Goal: Task Accomplishment & Management: Complete application form

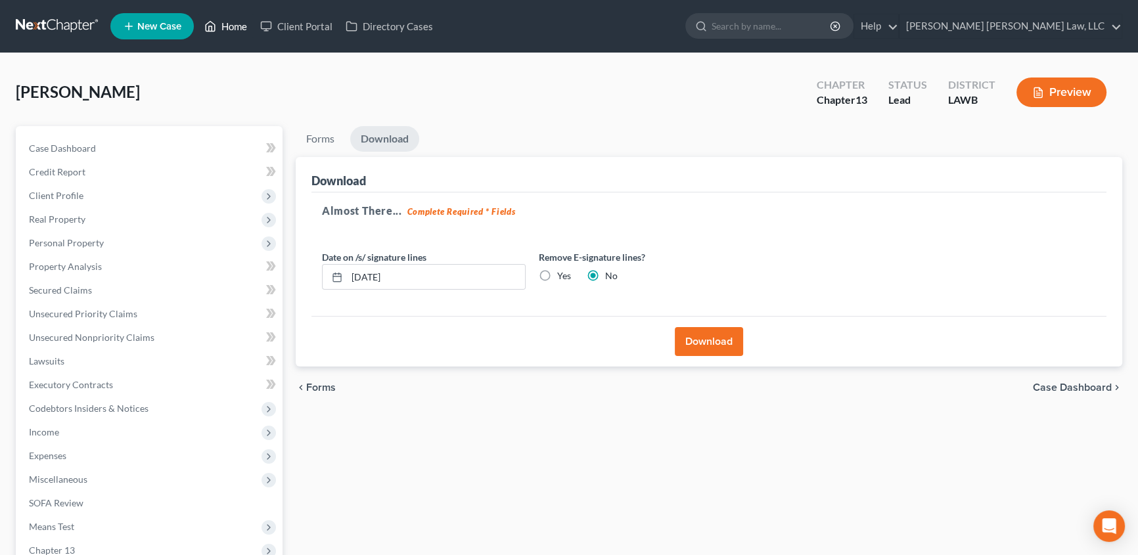
click at [239, 26] on link "Home" at bounding box center [226, 26] width 56 height 24
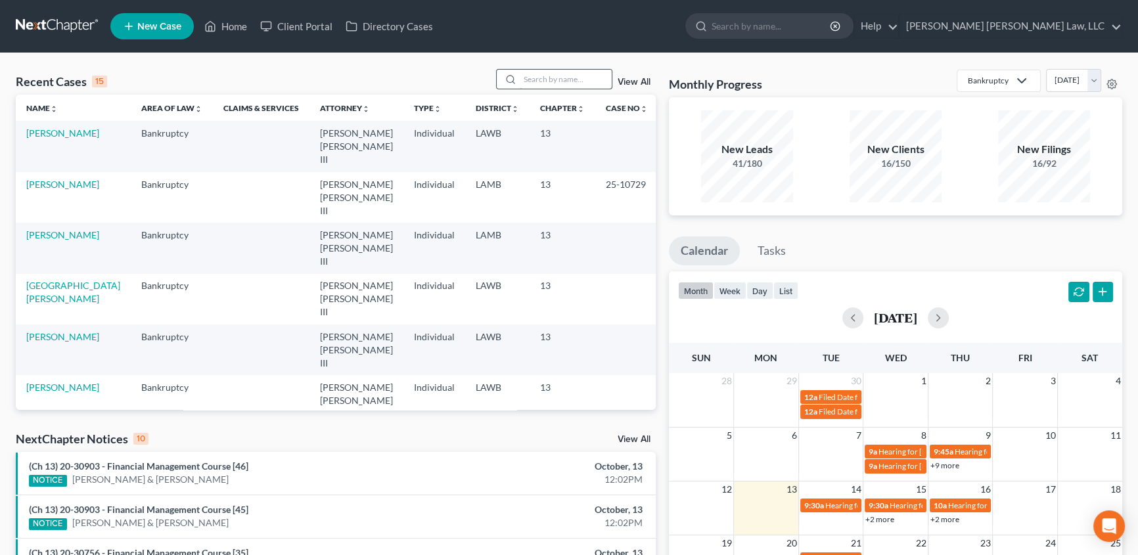
click at [559, 78] on input "search" at bounding box center [566, 79] width 92 height 19
type input "kenned"
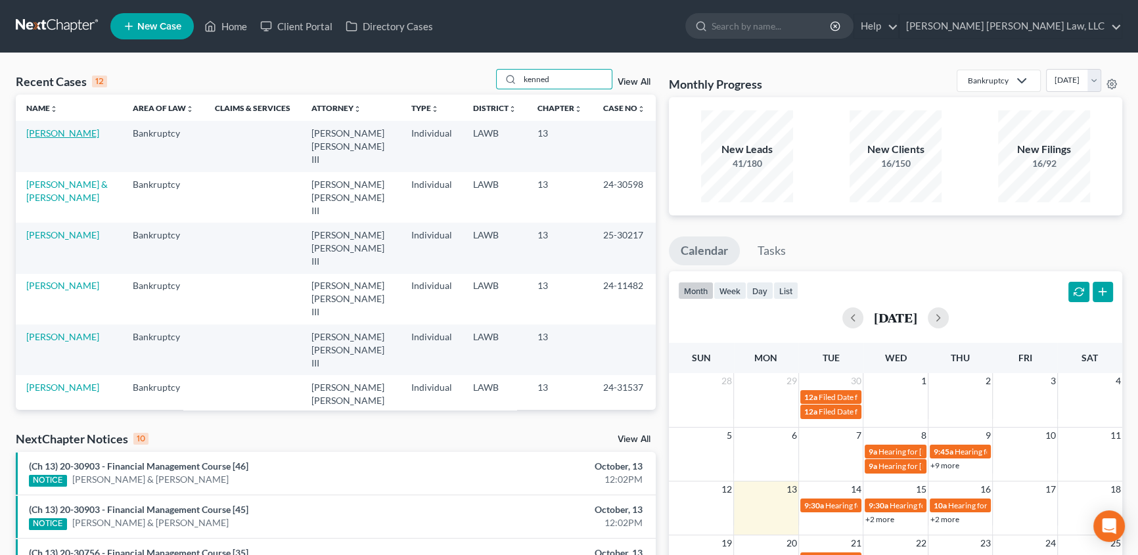
click at [74, 130] on link "[PERSON_NAME]" at bounding box center [62, 132] width 73 height 11
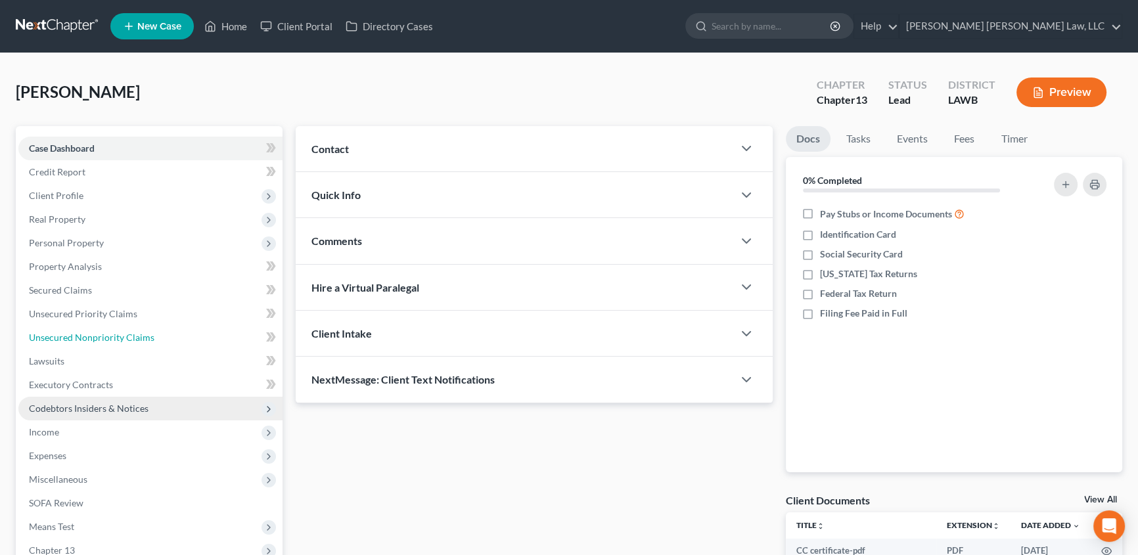
click at [53, 335] on span "Unsecured Nonpriority Claims" at bounding box center [92, 337] width 126 height 11
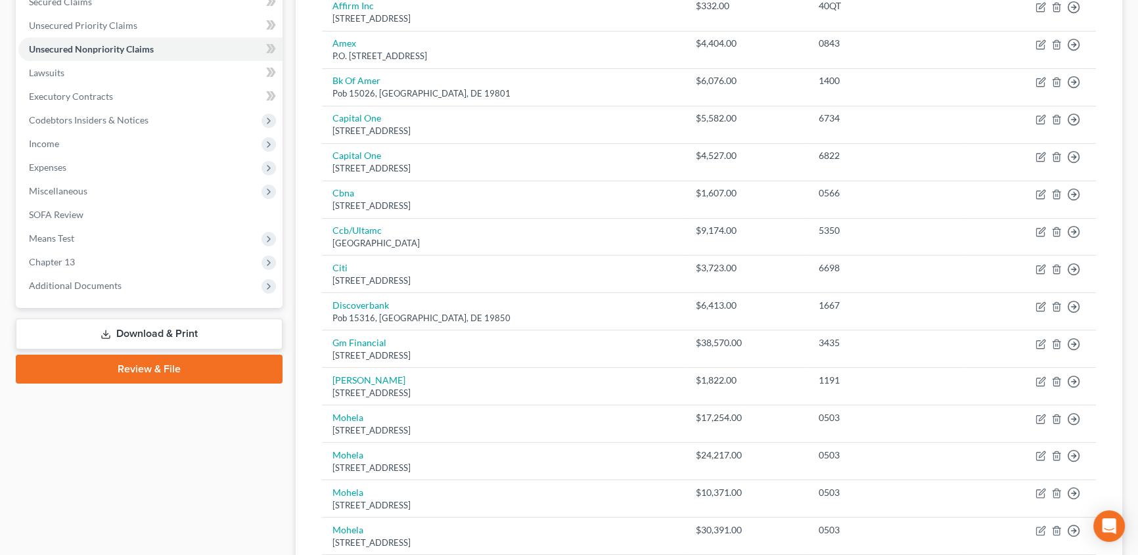
scroll to position [227, 0]
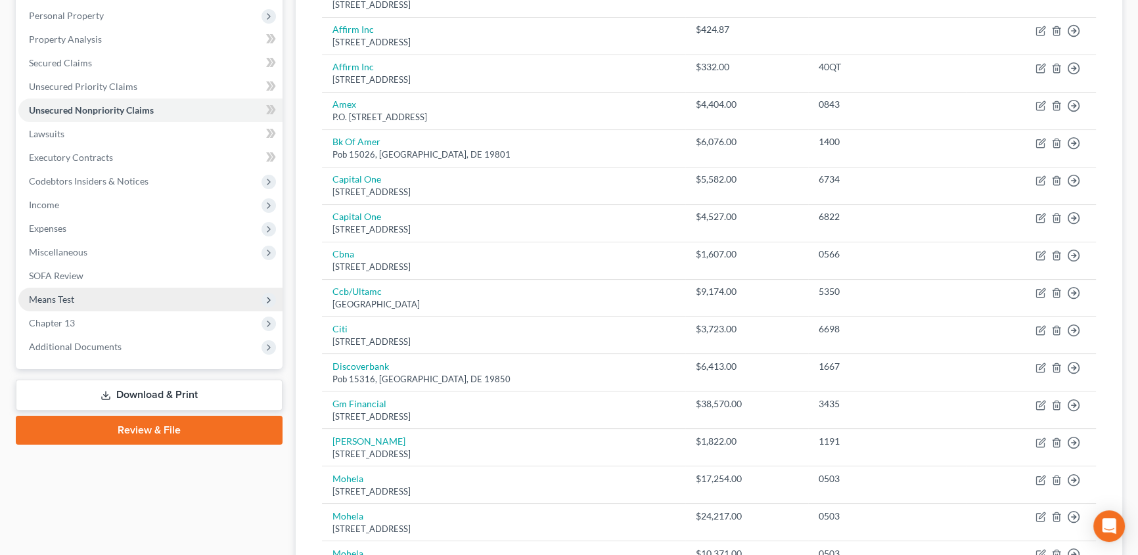
drag, startPoint x: 51, startPoint y: 296, endPoint x: 185, endPoint y: 368, distance: 152.6
click at [51, 295] on span "Means Test" at bounding box center [51, 299] width 45 height 11
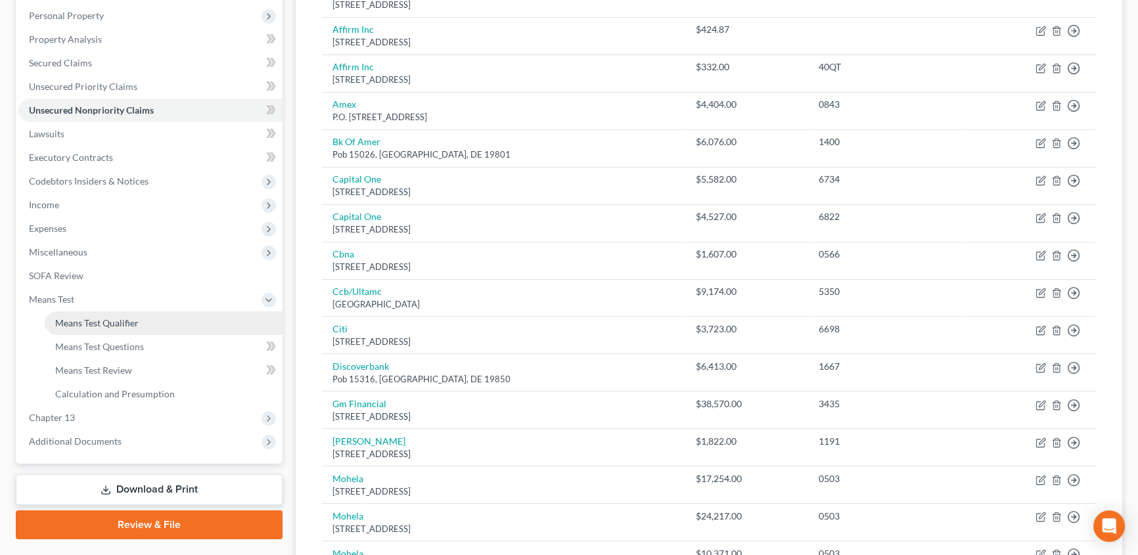
click at [92, 323] on span "Means Test Qualifier" at bounding box center [96, 322] width 83 height 11
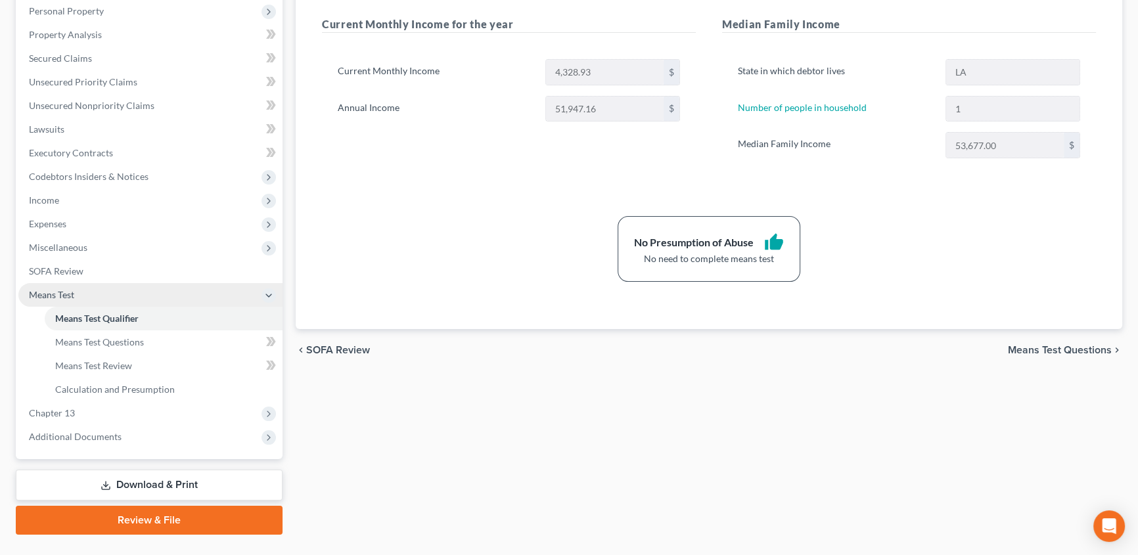
scroll to position [239, 0]
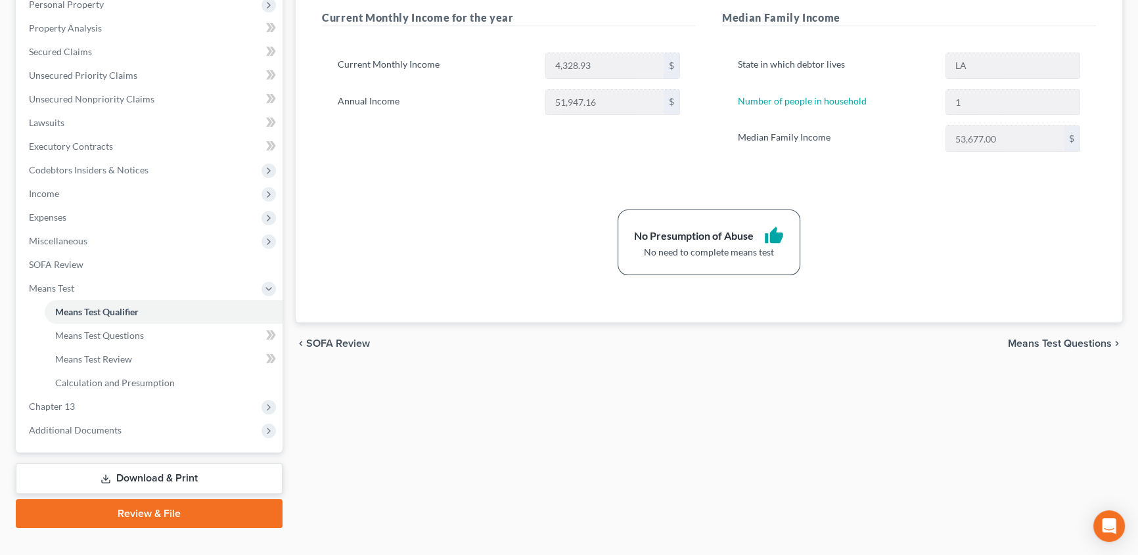
click at [146, 517] on link "Review & File" at bounding box center [149, 513] width 267 height 29
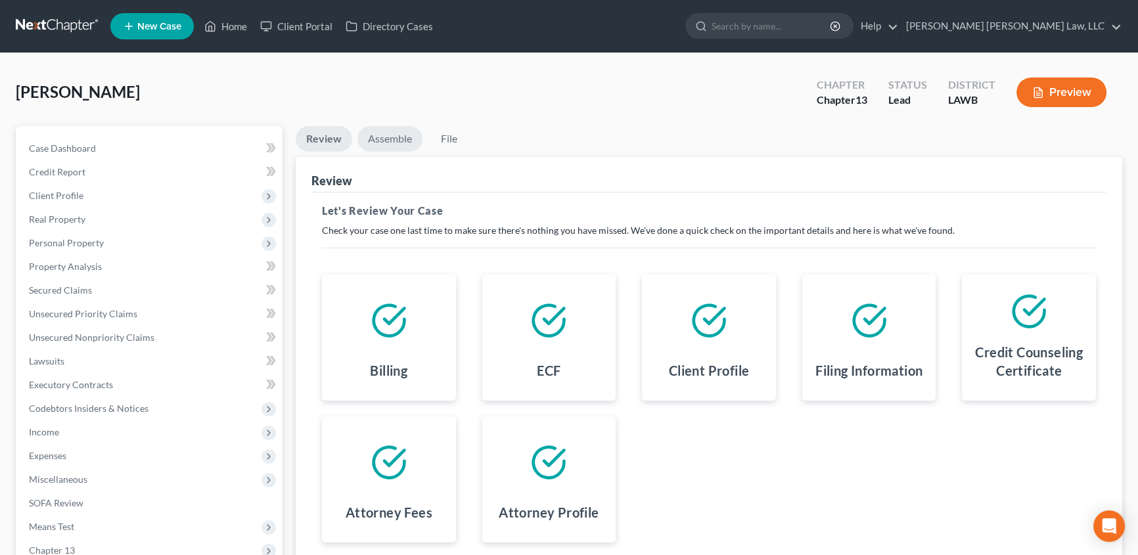
click at [388, 140] on link "Assemble" at bounding box center [390, 139] width 65 height 26
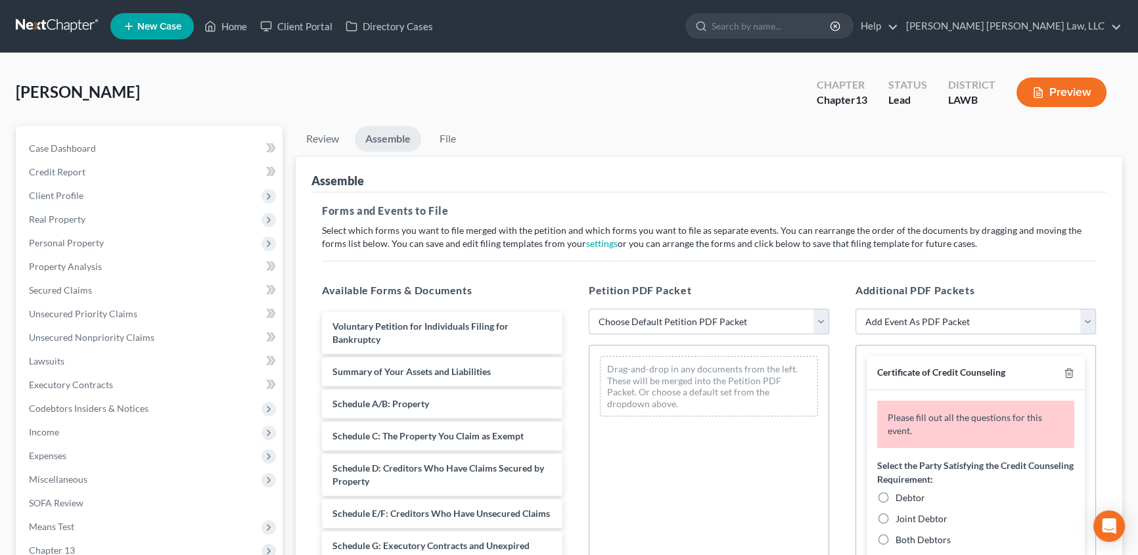
drag, startPoint x: 643, startPoint y: 321, endPoint x: 643, endPoint y: 328, distance: 6.6
click at [643, 321] on select "Choose Default Petition PDF Packet Complete Bankruptcy Petition (all forms and …" at bounding box center [709, 322] width 241 height 26
select select "0"
click at [589, 309] on select "Choose Default Petition PDF Packet Complete Bankruptcy Petition (all forms and …" at bounding box center [709, 322] width 241 height 26
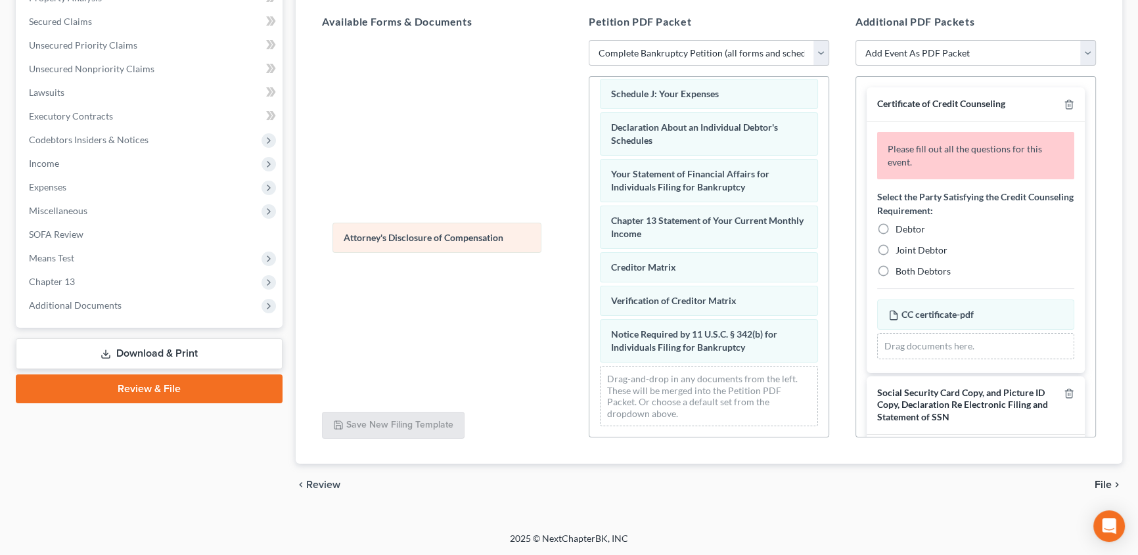
scroll to position [373, 0]
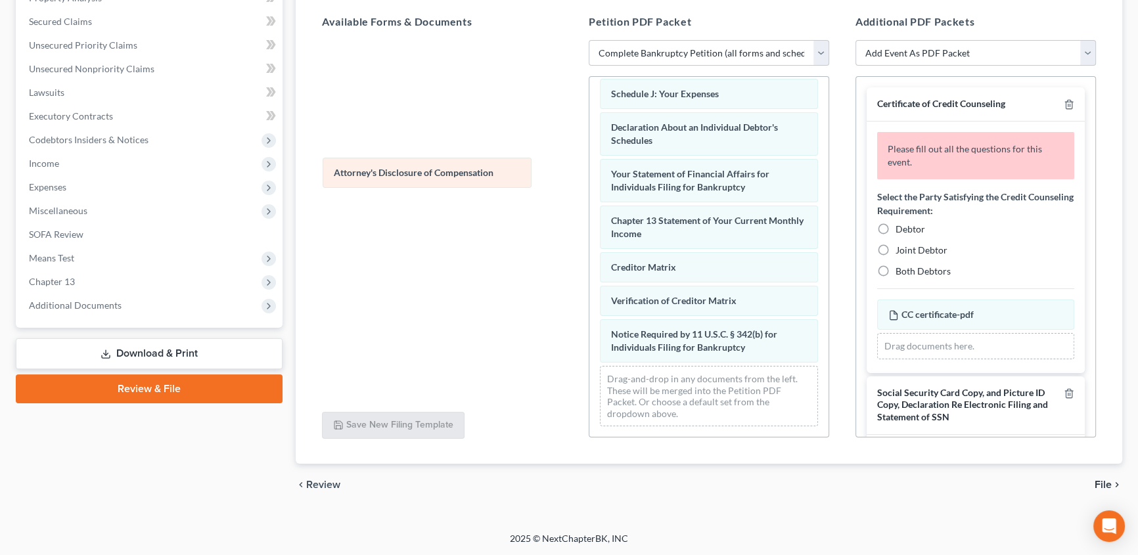
drag, startPoint x: 658, startPoint y: 352, endPoint x: 381, endPoint y: 178, distance: 327.5
click at [590, 178] on div "Attorney's Disclosure of Compensation Voluntary Petition for Individuals Filing…" at bounding box center [709, 75] width 239 height 723
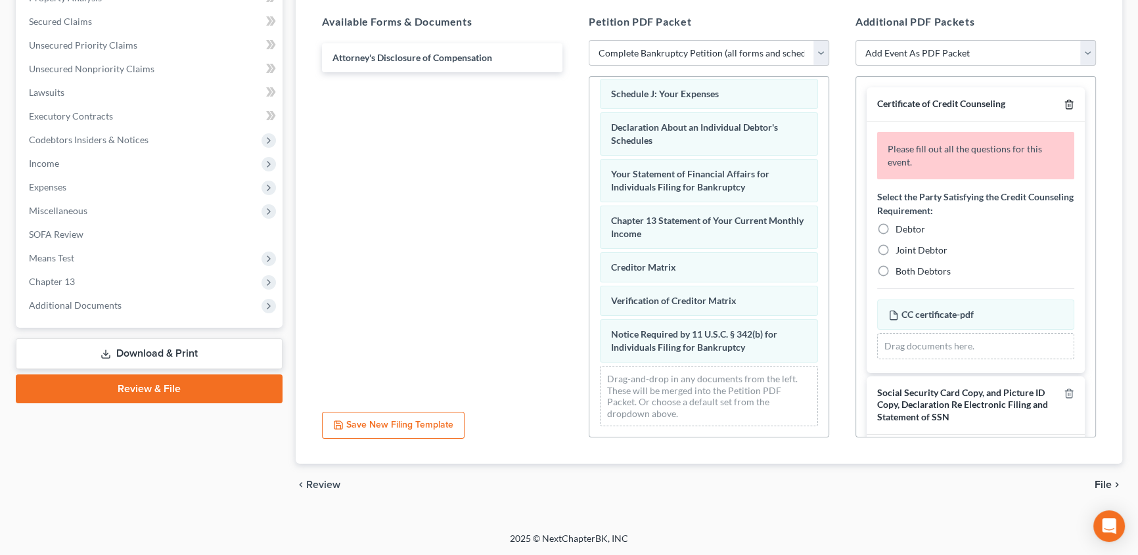
click at [1064, 99] on icon "button" at bounding box center [1069, 104] width 11 height 11
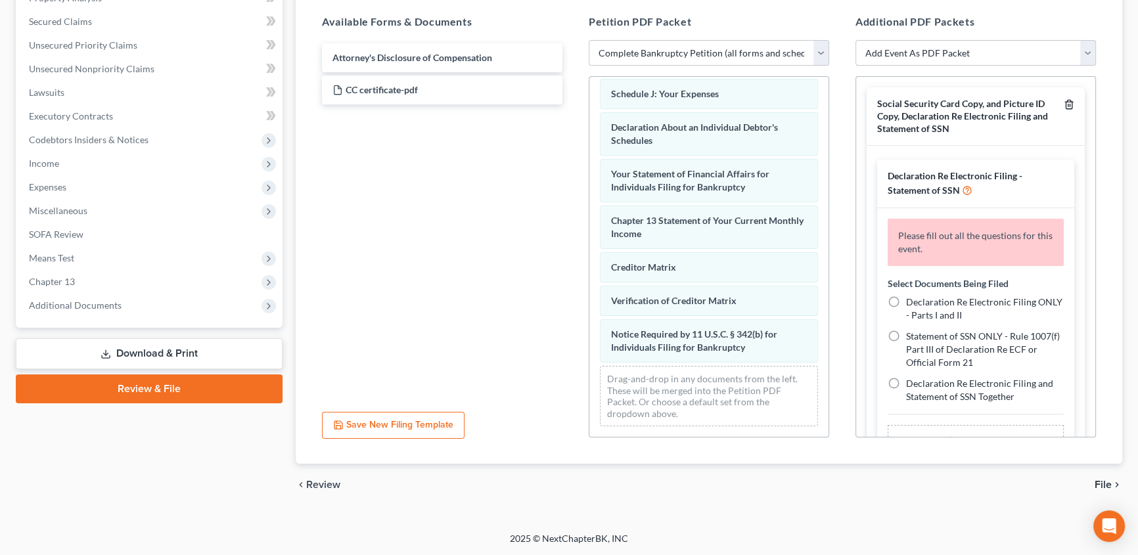
click at [1064, 103] on icon "button" at bounding box center [1069, 104] width 11 height 11
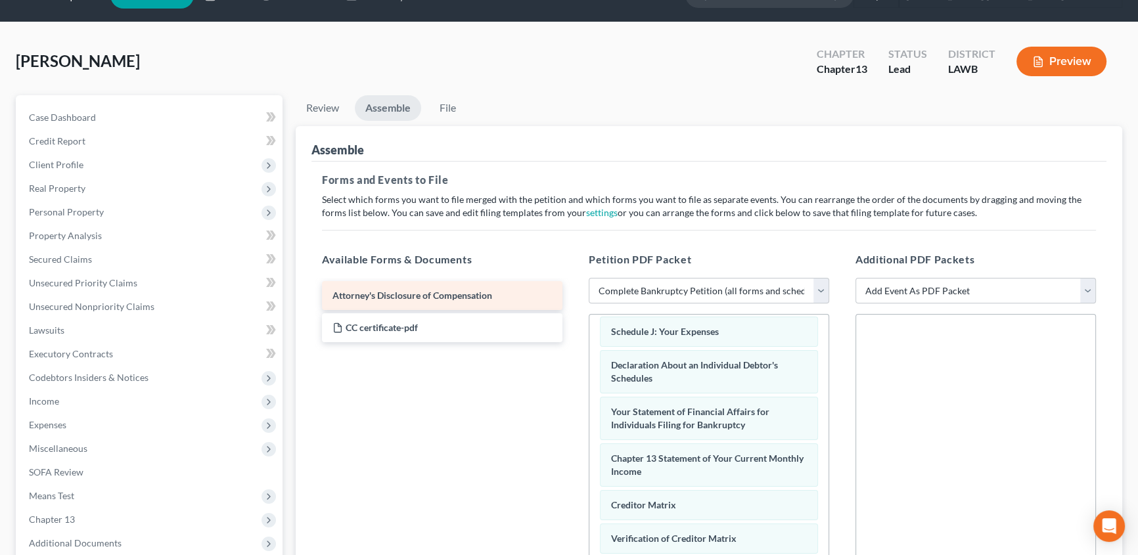
scroll to position [30, 0]
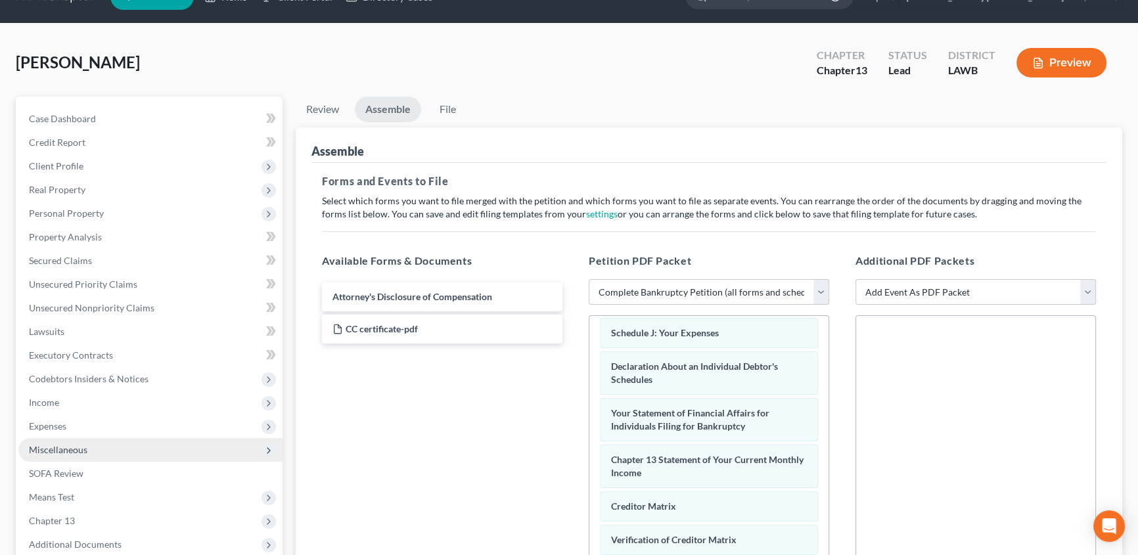
click at [58, 450] on span "Miscellaneous" at bounding box center [58, 449] width 58 height 11
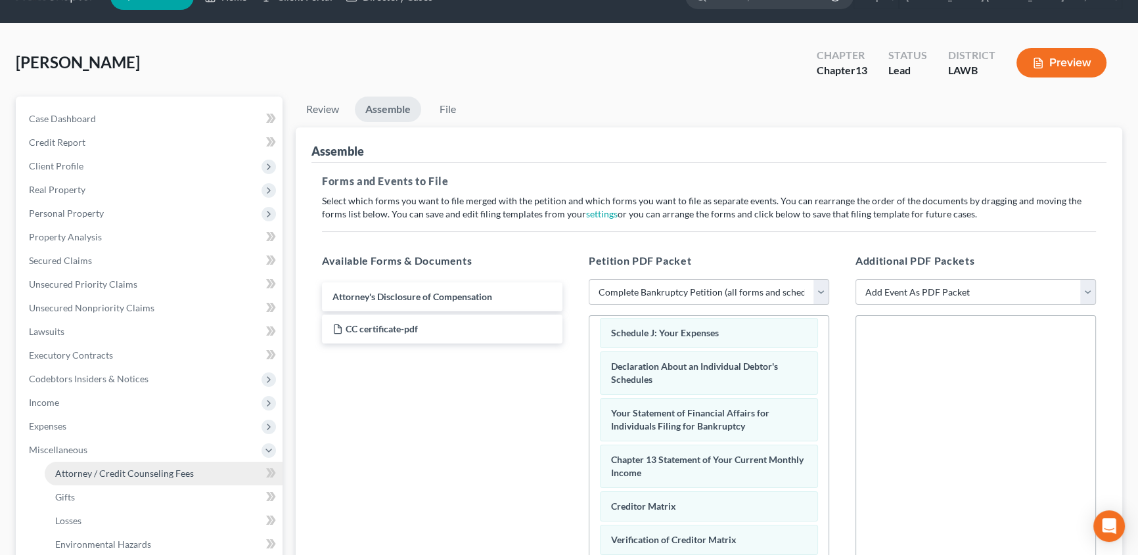
click at [140, 475] on span "Attorney / Credit Counseling Fees" at bounding box center [124, 473] width 139 height 11
select select "1"
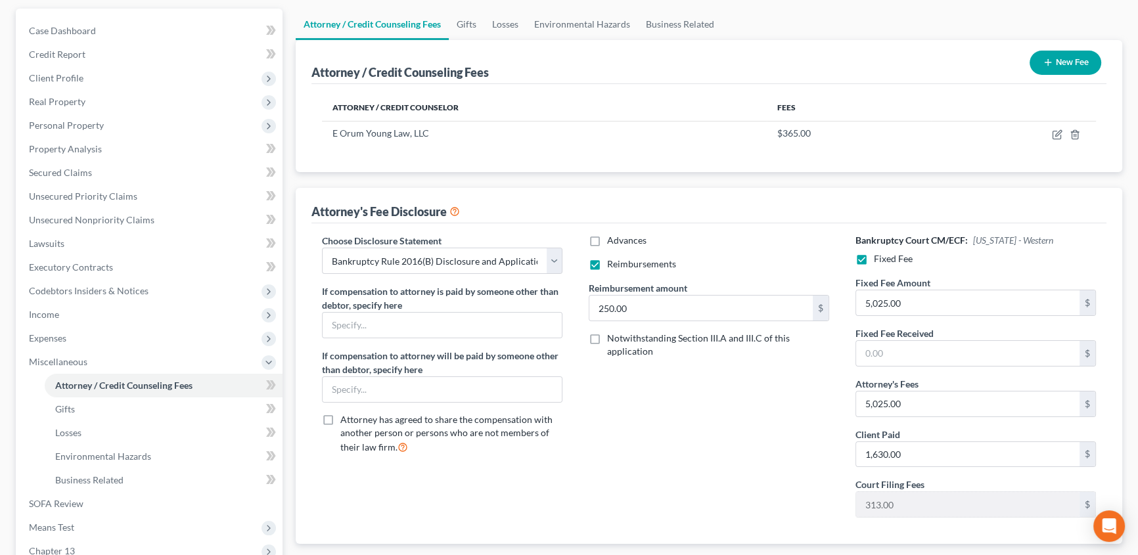
scroll to position [119, 0]
click at [921, 402] on input "5,025.00" at bounding box center [967, 402] width 223 height 25
type input "3,395.00"
click at [925, 446] on input "1,630.00" at bounding box center [967, 453] width 223 height 25
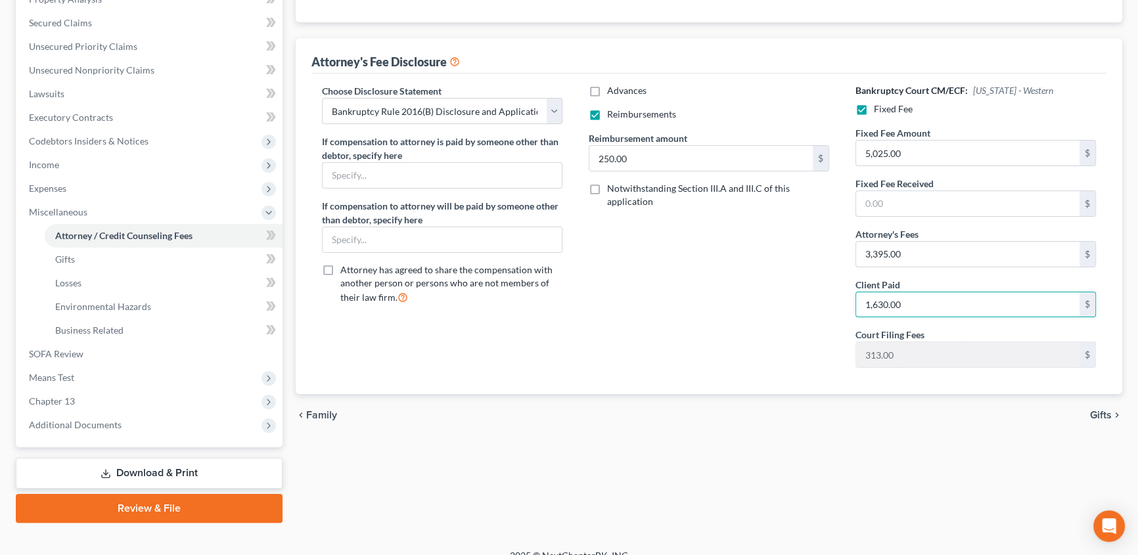
scroll to position [283, 0]
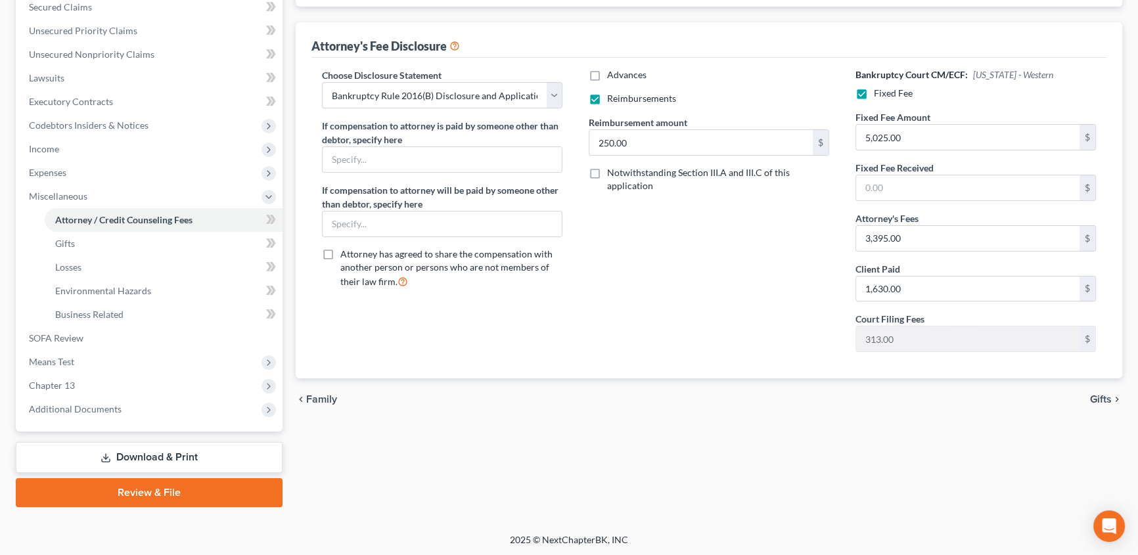
click at [122, 499] on link "Review & File" at bounding box center [149, 492] width 267 height 29
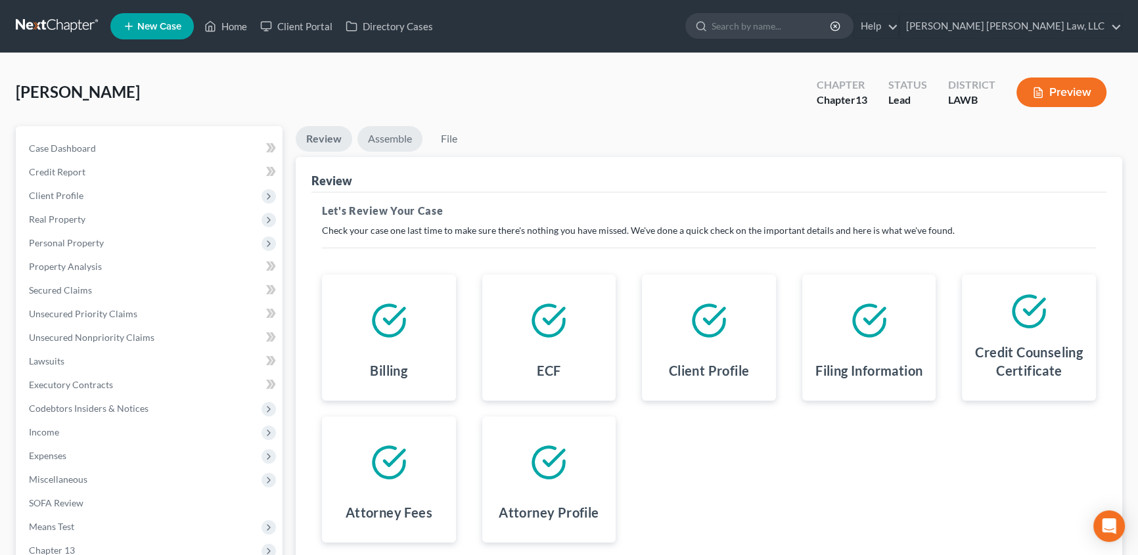
click at [388, 137] on link "Assemble" at bounding box center [390, 139] width 65 height 26
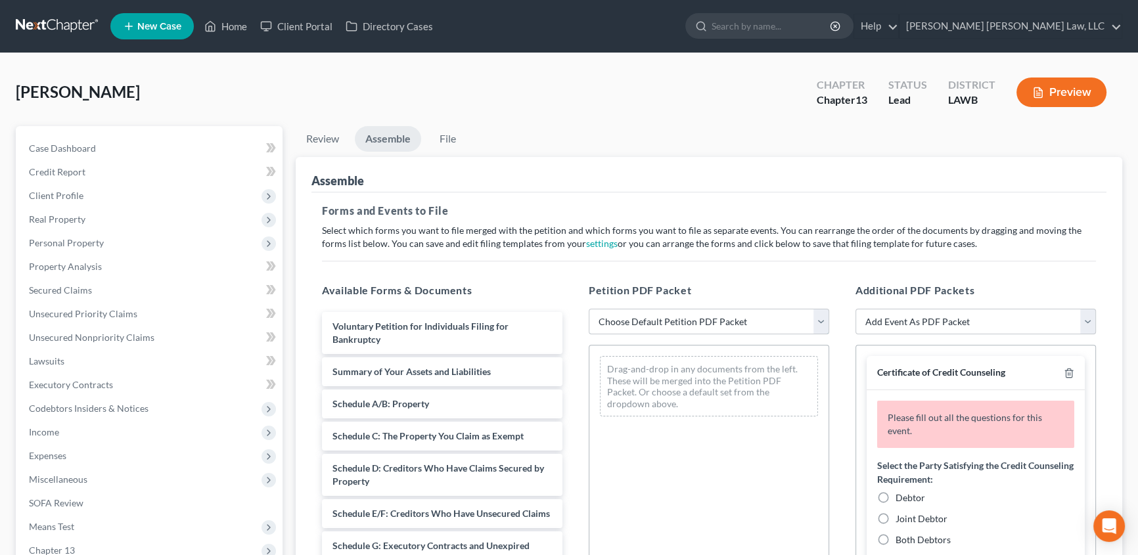
drag, startPoint x: 712, startPoint y: 321, endPoint x: 694, endPoint y: 332, distance: 21.0
click at [712, 321] on select "Choose Default Petition PDF Packet Complete Bankruptcy Petition (all forms and …" at bounding box center [709, 322] width 241 height 26
select select "0"
click at [589, 309] on select "Choose Default Petition PDF Packet Complete Bankruptcy Petition (all forms and …" at bounding box center [709, 322] width 241 height 26
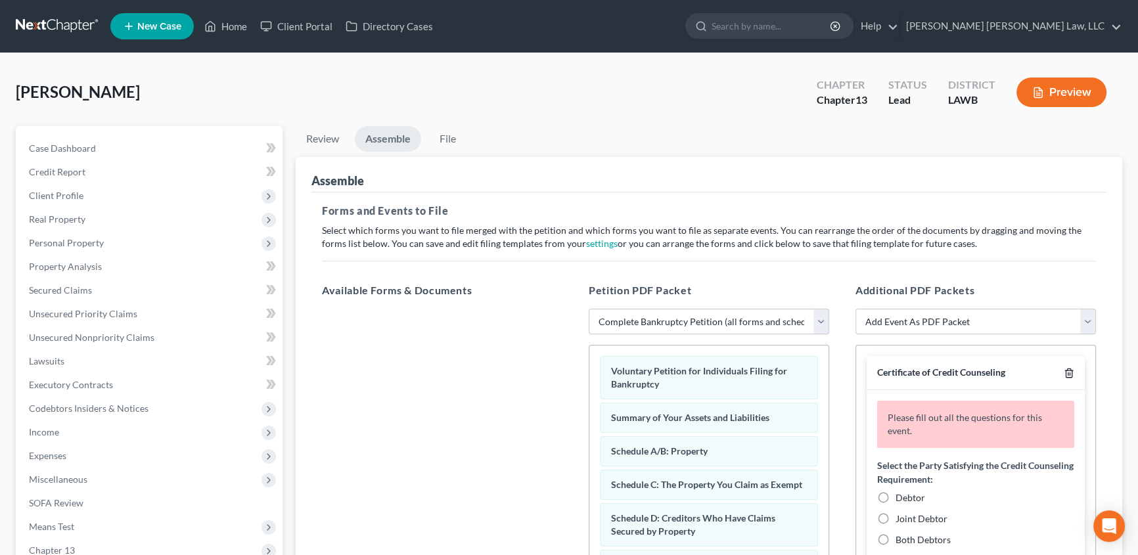
click at [1065, 371] on polyline "button" at bounding box center [1069, 371] width 8 height 0
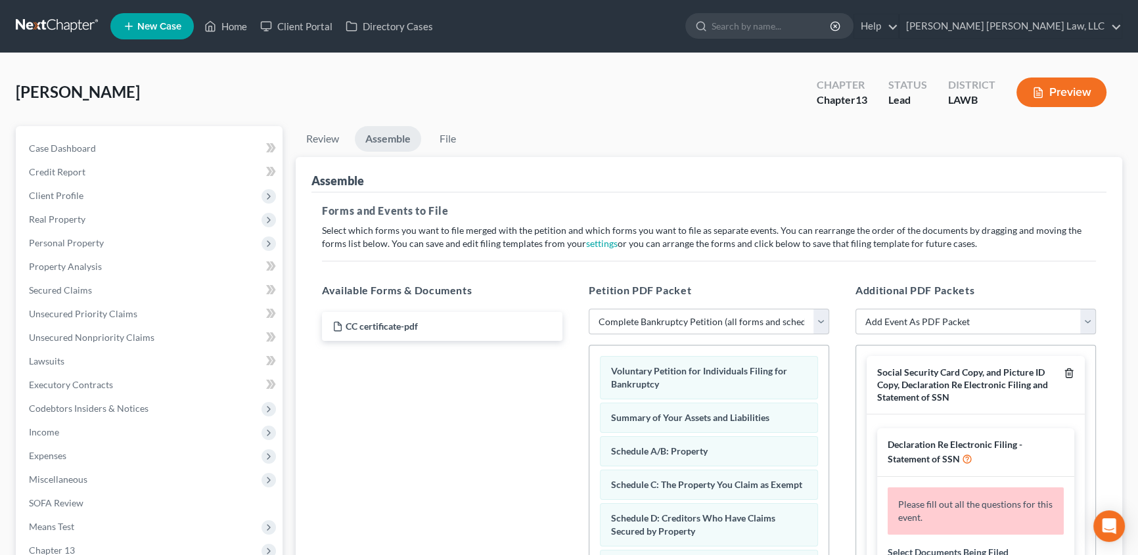
click at [1065, 371] on polyline "button" at bounding box center [1069, 371] width 8 height 0
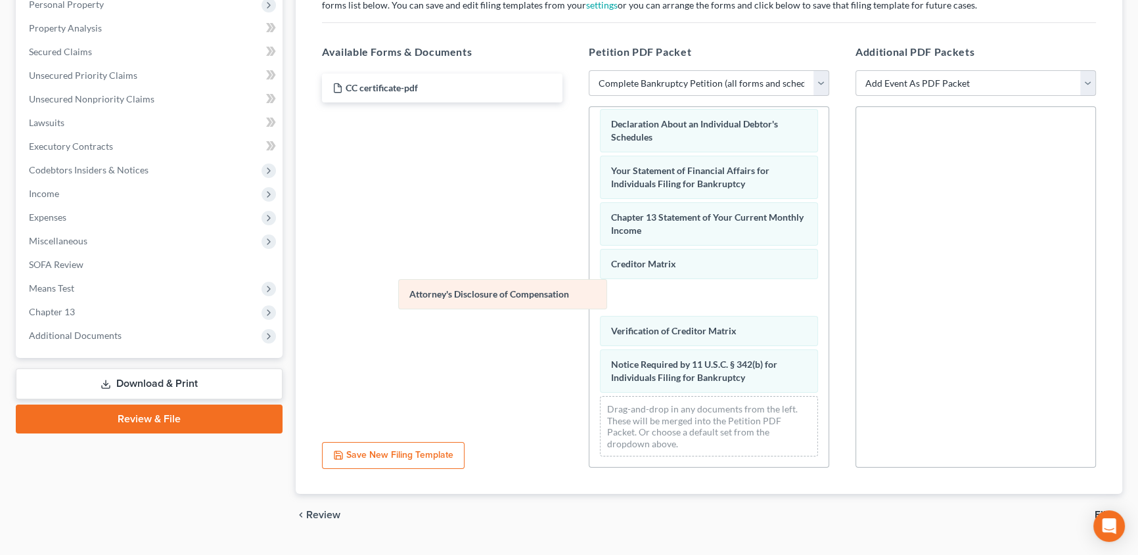
scroll to position [373, 0]
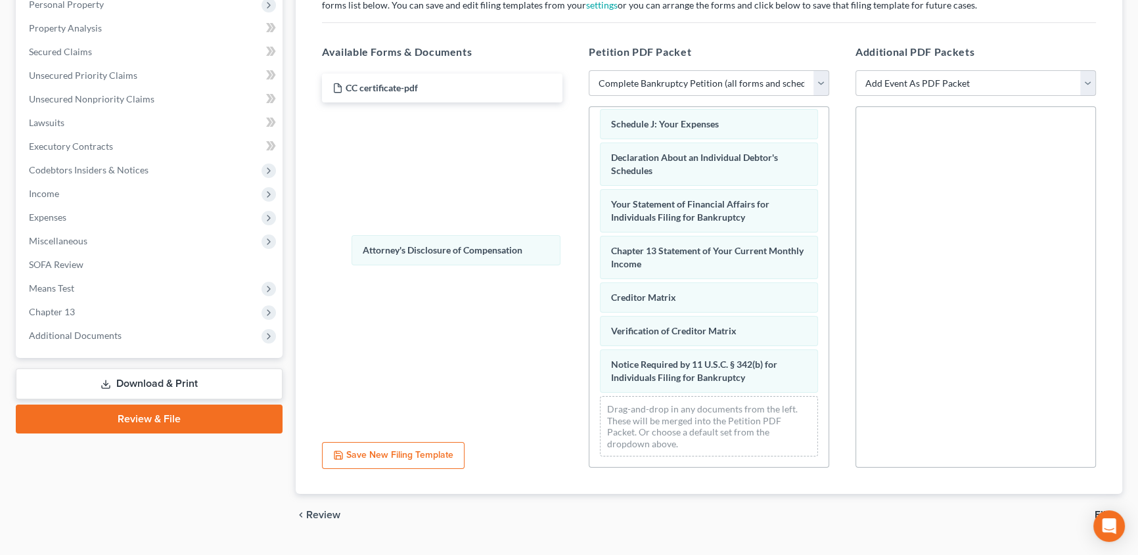
drag, startPoint x: 708, startPoint y: 377, endPoint x: 494, endPoint y: 382, distance: 214.3
click at [590, 244] on div "Attorney's Disclosure of Compensation Voluntary Petition for Individuals Filing…" at bounding box center [709, 105] width 239 height 723
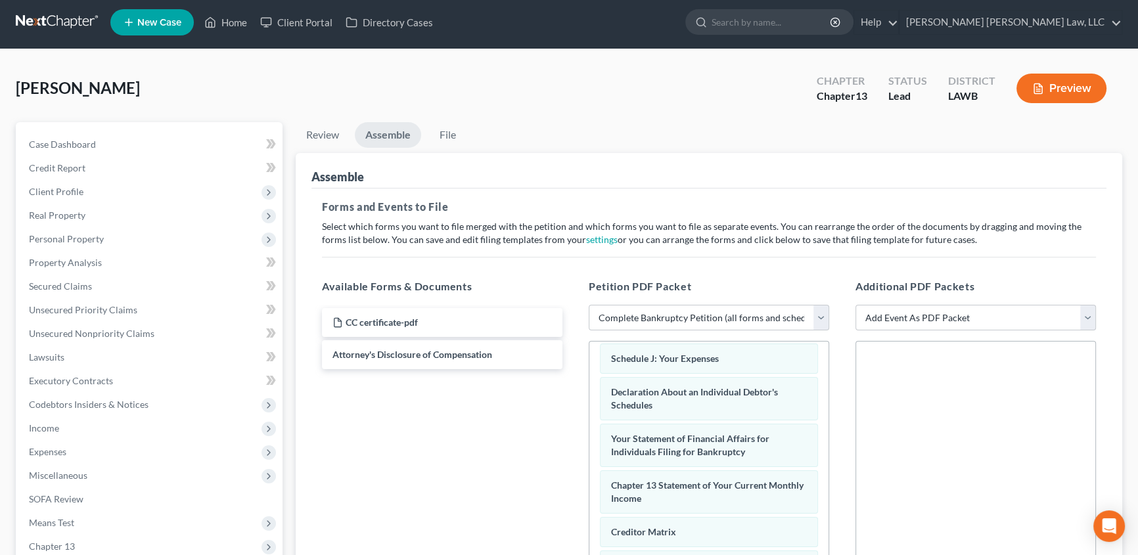
scroll to position [0, 0]
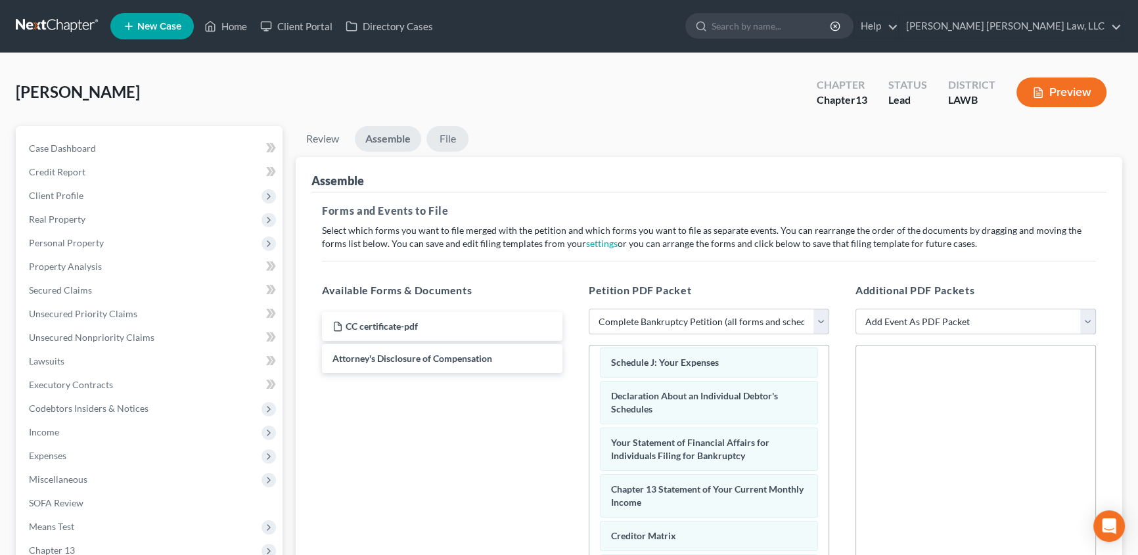
click at [449, 138] on link "File" at bounding box center [448, 139] width 42 height 26
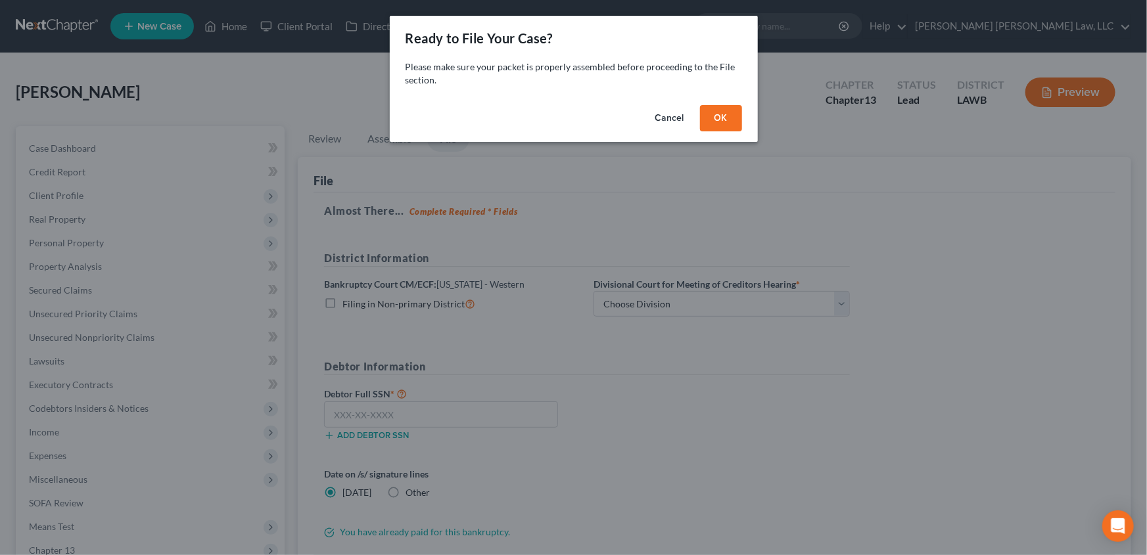
click at [724, 116] on button "OK" at bounding box center [721, 118] width 42 height 26
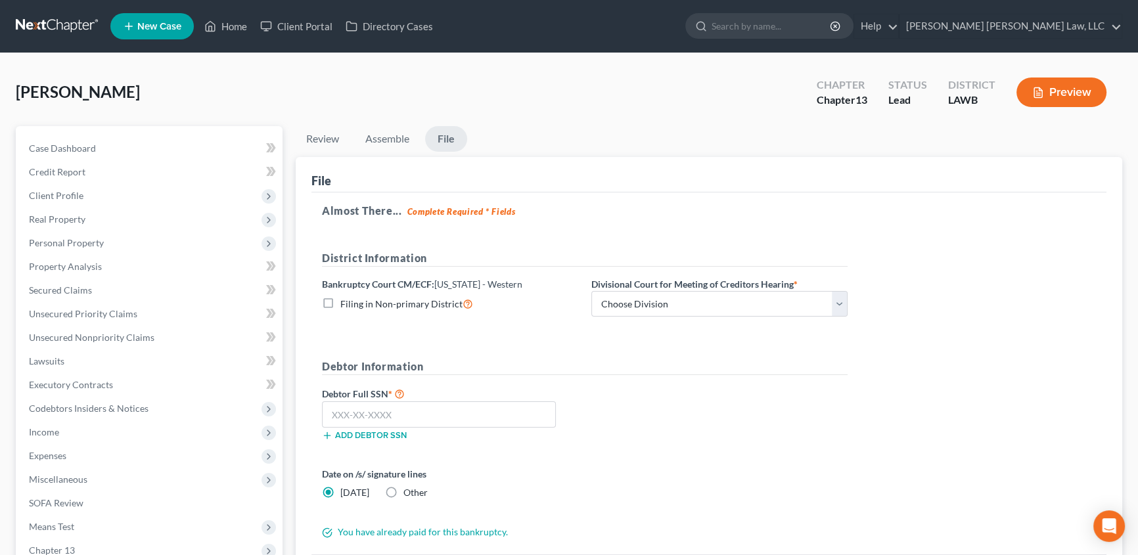
drag, startPoint x: 325, startPoint y: 298, endPoint x: 427, endPoint y: 333, distance: 107.9
click at [340, 298] on label "Filing in Non-primary District" at bounding box center [406, 303] width 133 height 15
click at [346, 298] on input "Filing in Non-primary District" at bounding box center [350, 300] width 9 height 9
checkbox input "true"
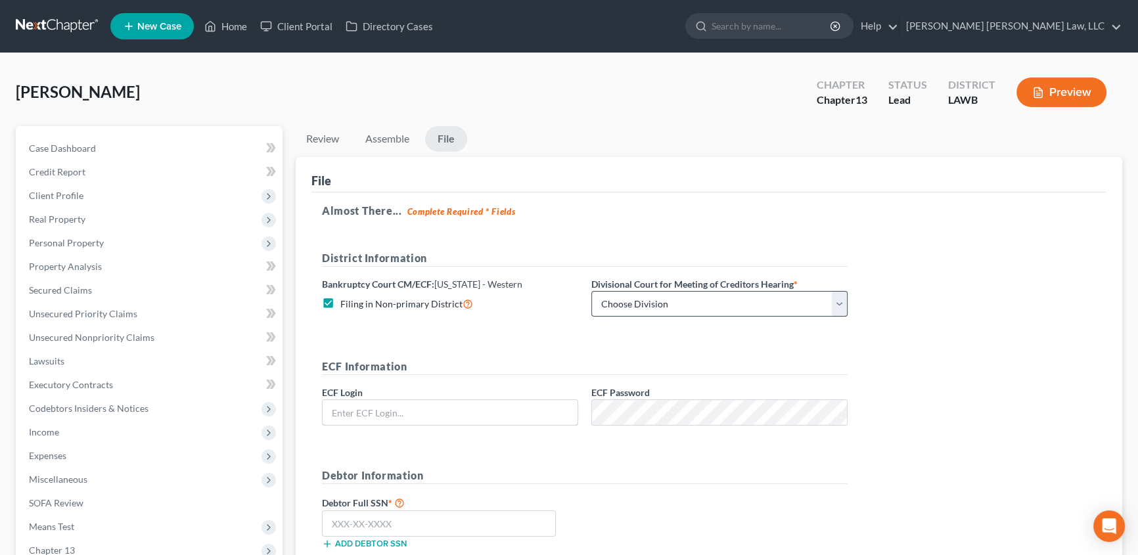
type input "eoyoung3p"
click at [639, 307] on select "Choose Division [GEOGRAPHIC_DATA] [GEOGRAPHIC_DATA]-[GEOGRAPHIC_DATA] Lake [PER…" at bounding box center [719, 304] width 256 height 26
select select "3"
click at [591, 291] on select "Choose Division [GEOGRAPHIC_DATA] [GEOGRAPHIC_DATA]-[GEOGRAPHIC_DATA] Lake [PER…" at bounding box center [719, 304] width 256 height 26
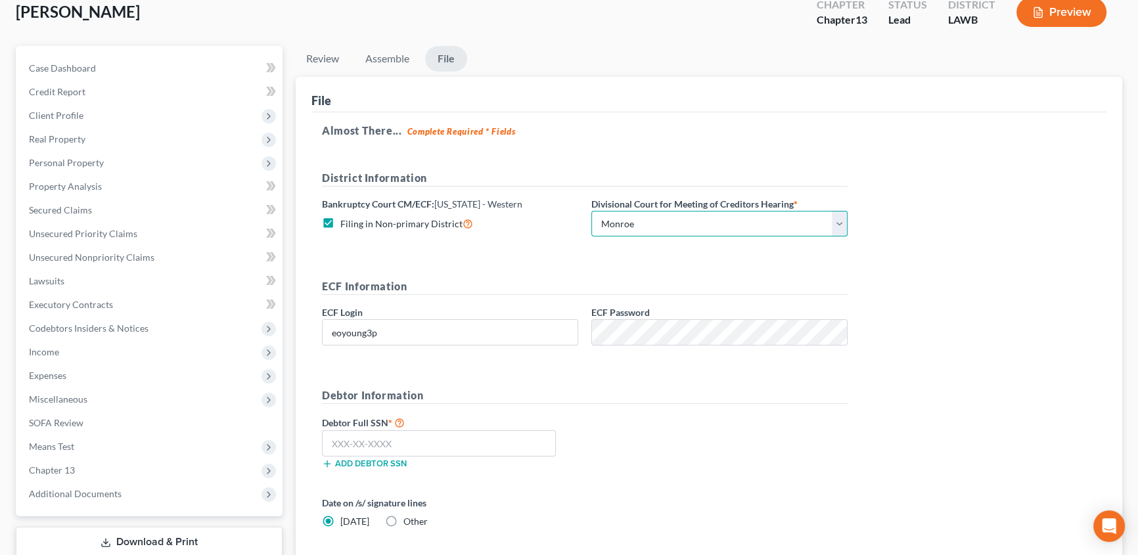
scroll to position [119, 0]
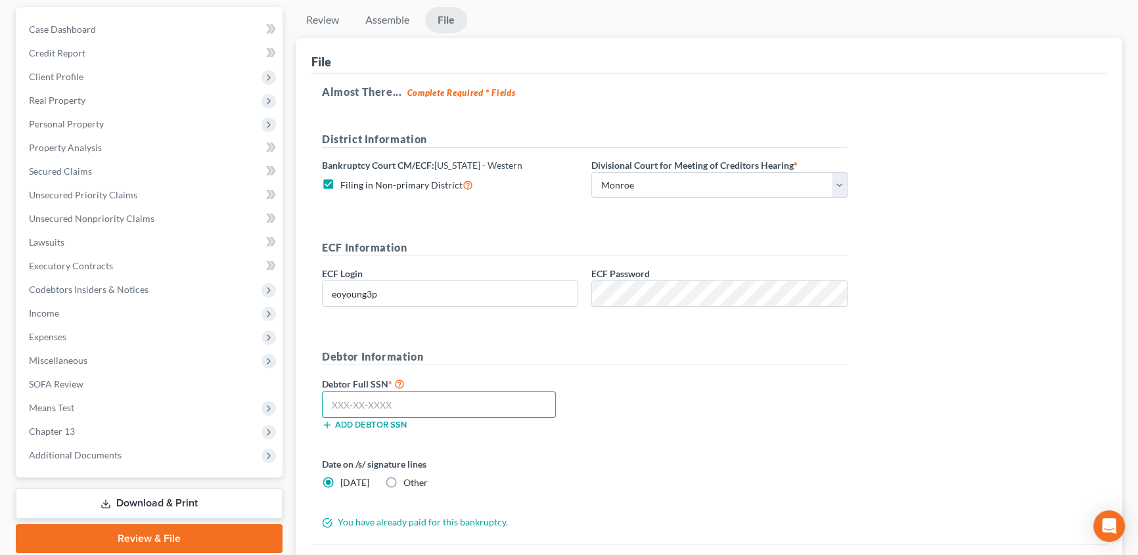
click at [348, 402] on input "text" at bounding box center [439, 405] width 234 height 26
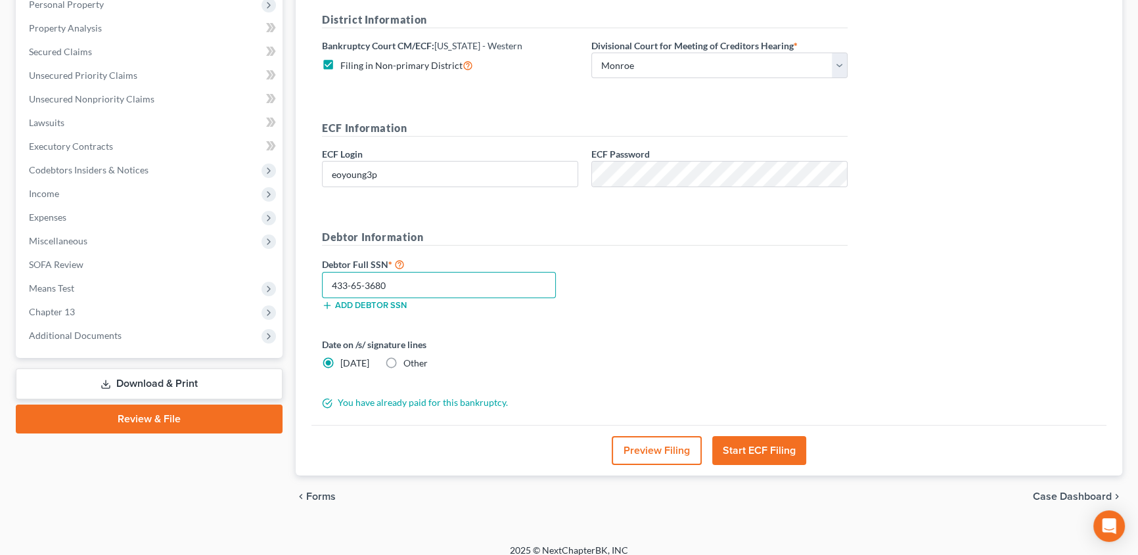
scroll to position [250, 0]
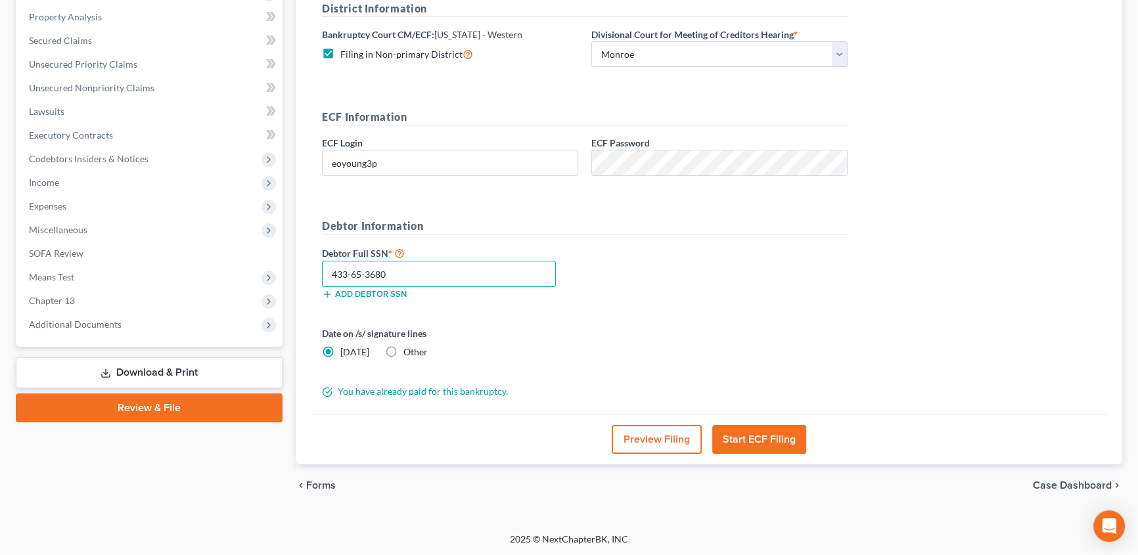
type input "433-65-3680"
click at [771, 442] on button "Start ECF Filing" at bounding box center [759, 439] width 94 height 29
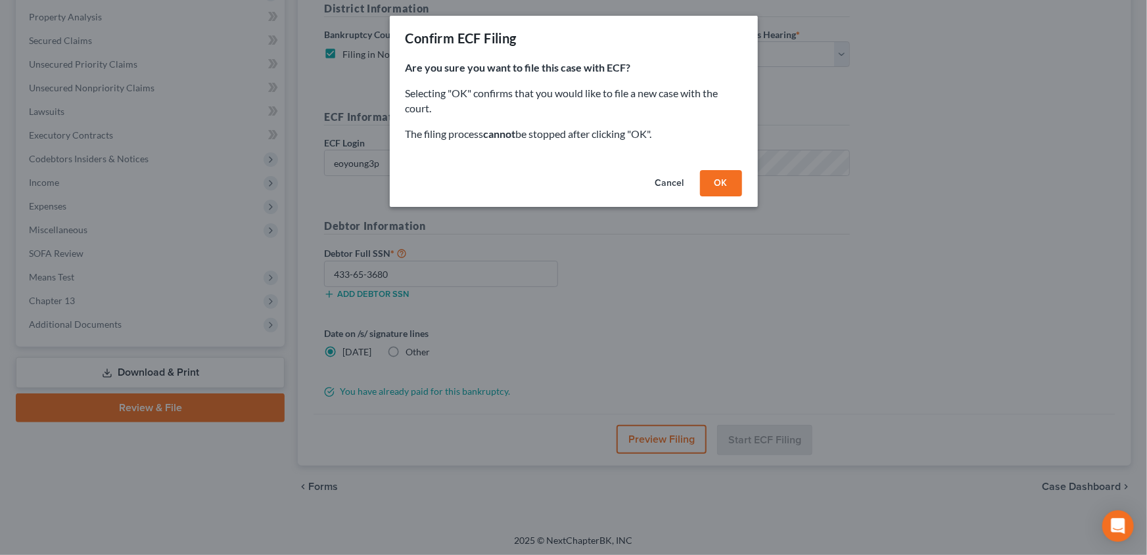
click at [713, 177] on button "OK" at bounding box center [721, 183] width 42 height 26
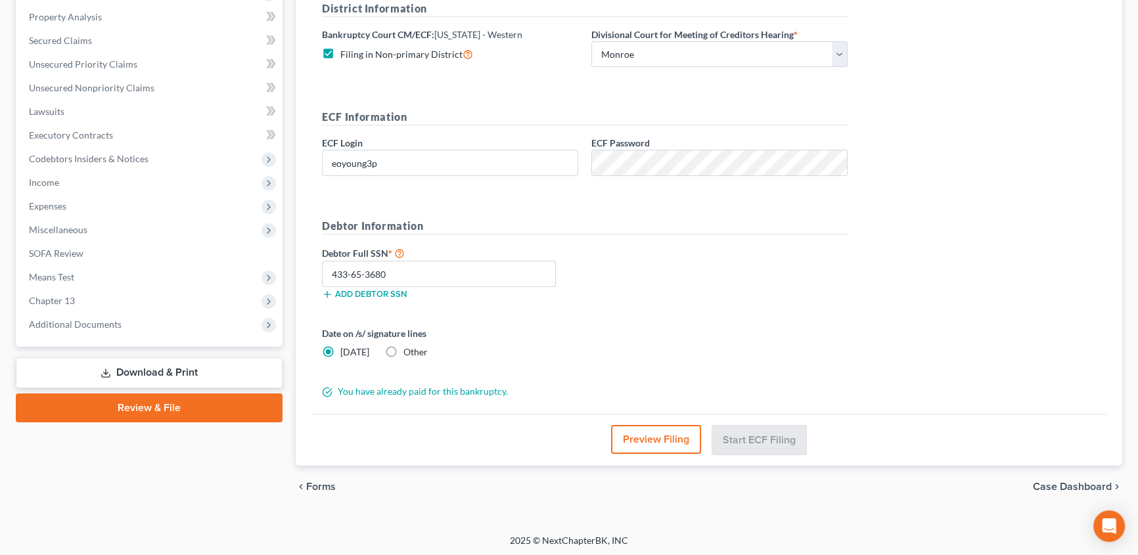
scroll to position [165, 0]
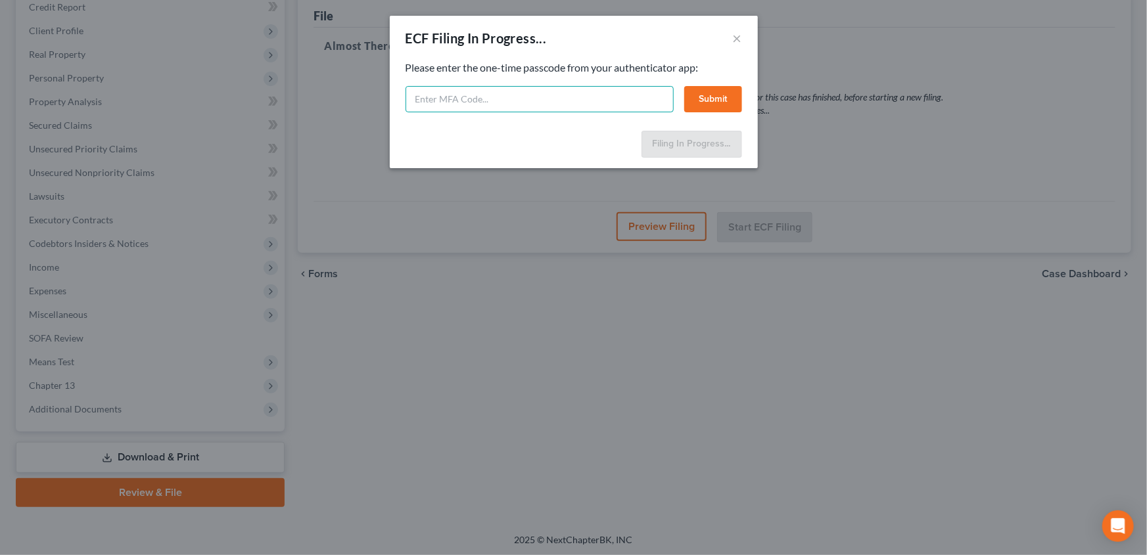
click at [456, 101] on input "text" at bounding box center [540, 99] width 268 height 26
type input "247597"
click at [710, 99] on button "Submit" at bounding box center [713, 99] width 58 height 26
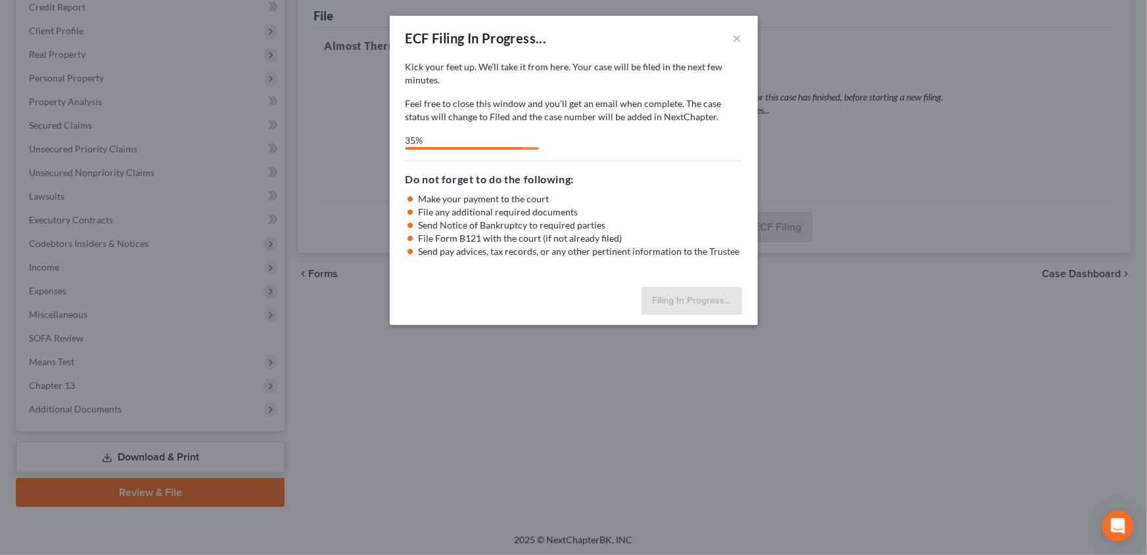
select select "3"
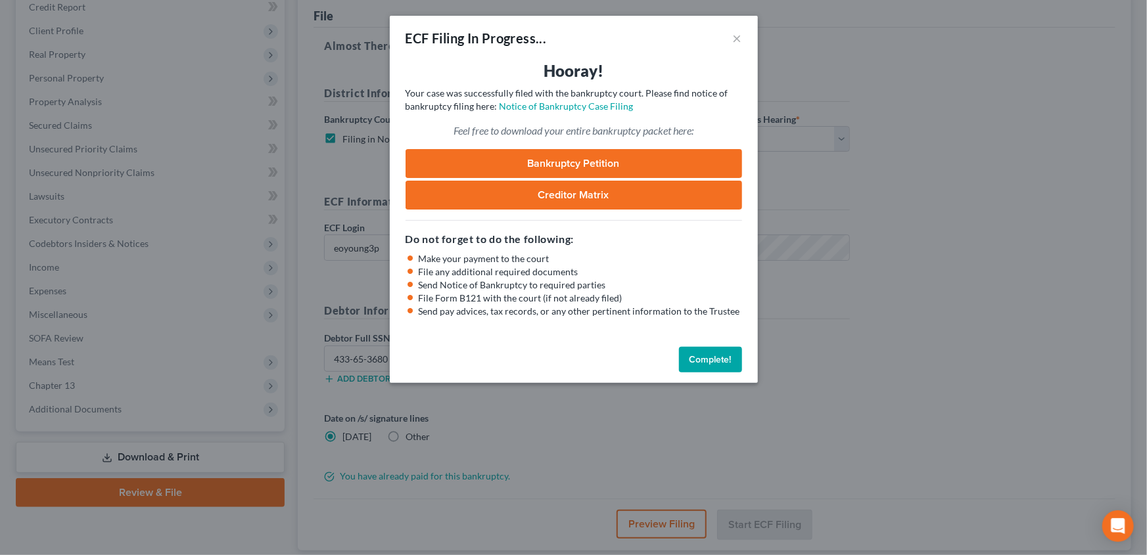
click at [697, 360] on button "Complete!" at bounding box center [710, 360] width 63 height 26
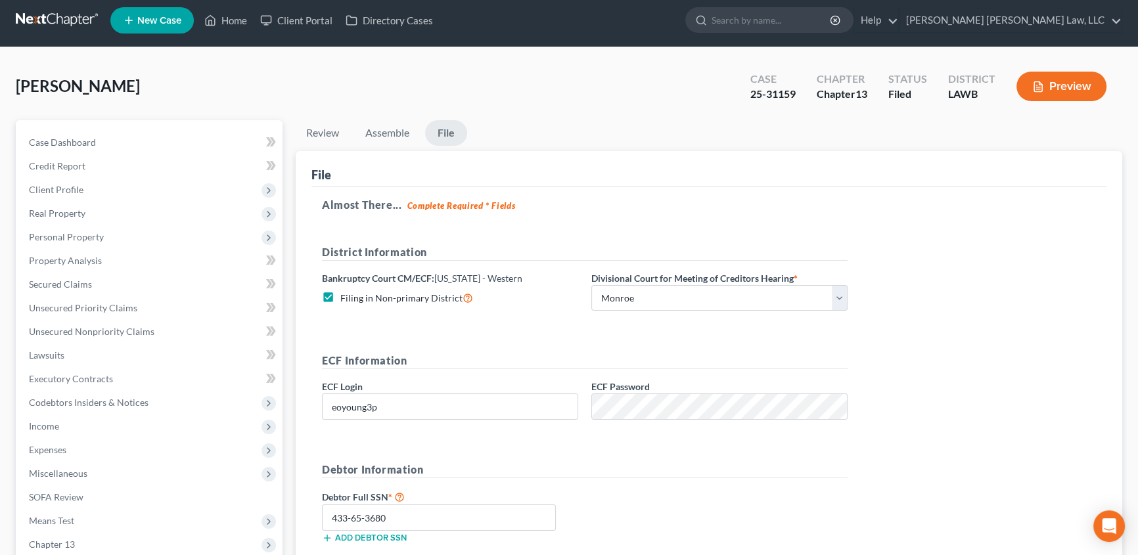
scroll to position [0, 0]
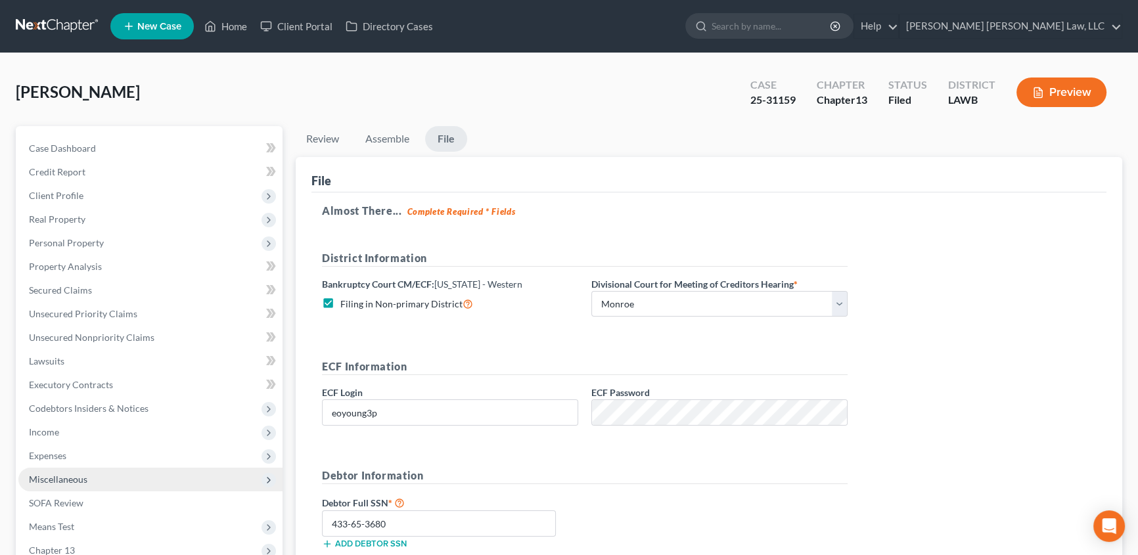
click at [76, 480] on span "Miscellaneous" at bounding box center [58, 479] width 58 height 11
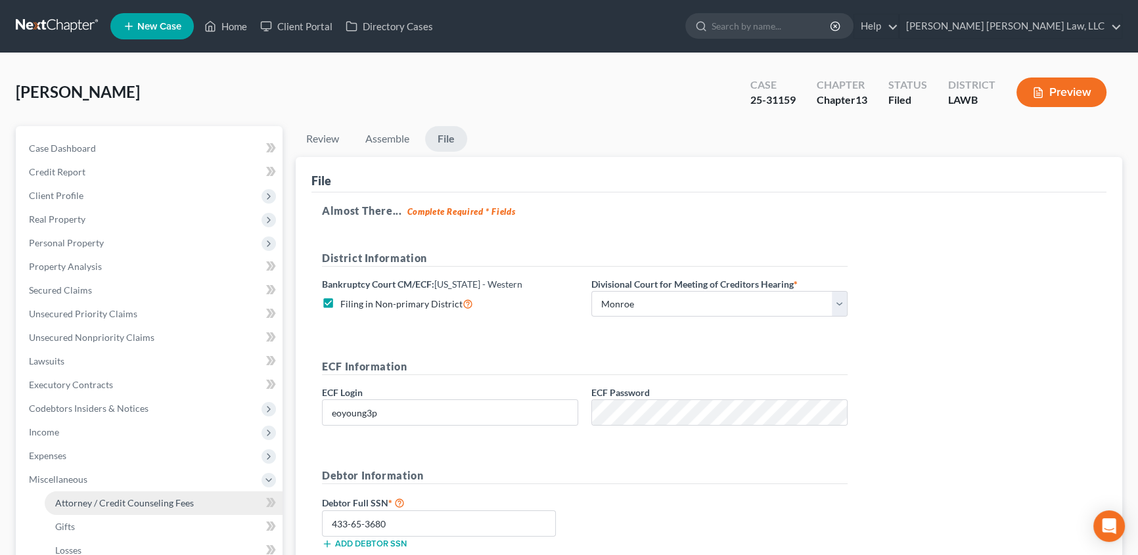
click at [92, 498] on span "Attorney / Credit Counseling Fees" at bounding box center [124, 503] width 139 height 11
select select "1"
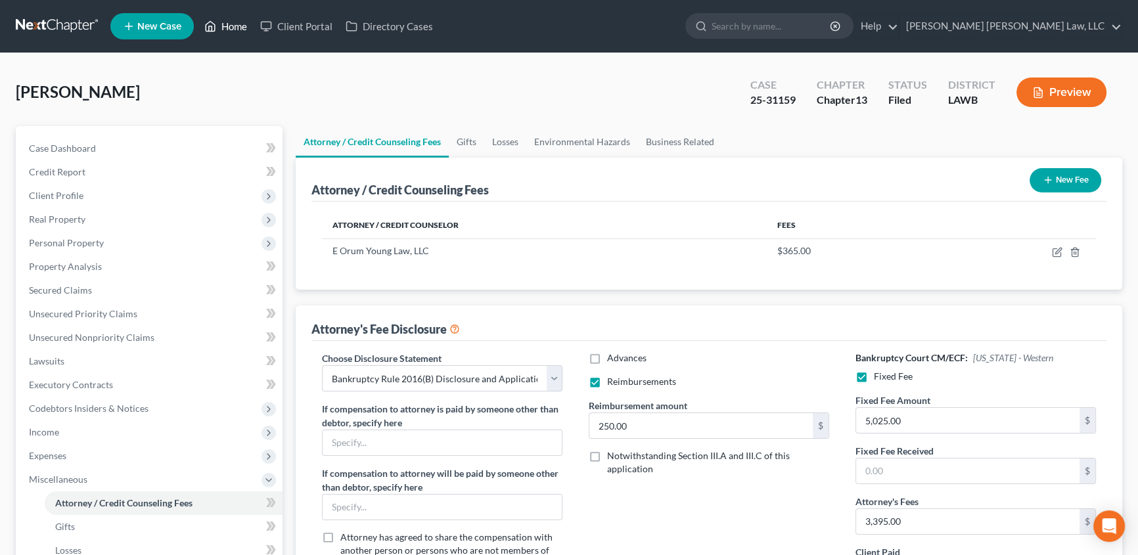
click at [241, 28] on link "Home" at bounding box center [226, 26] width 56 height 24
